Goal: Use online tool/utility: Utilize a website feature to perform a specific function

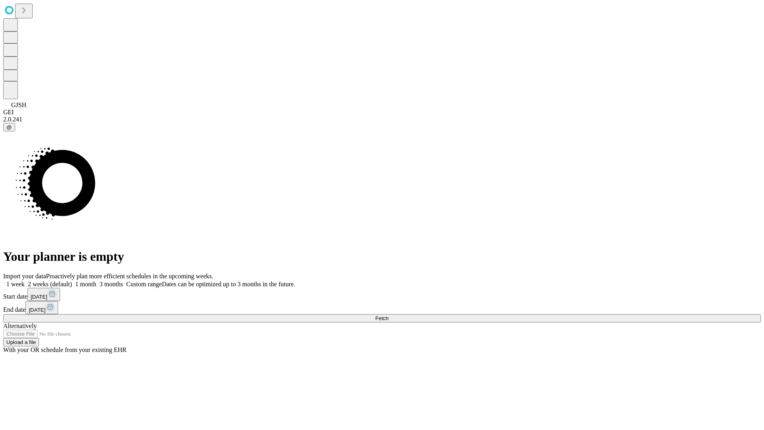
click at [388, 315] on span "Fetch" at bounding box center [381, 318] width 13 height 6
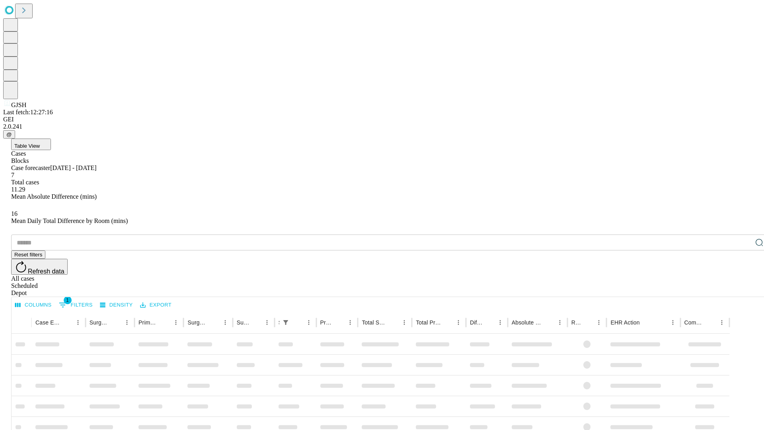
click at [743, 289] on div "Depot" at bounding box center [390, 292] width 758 height 7
